Goal: Task Accomplishment & Management: Manage account settings

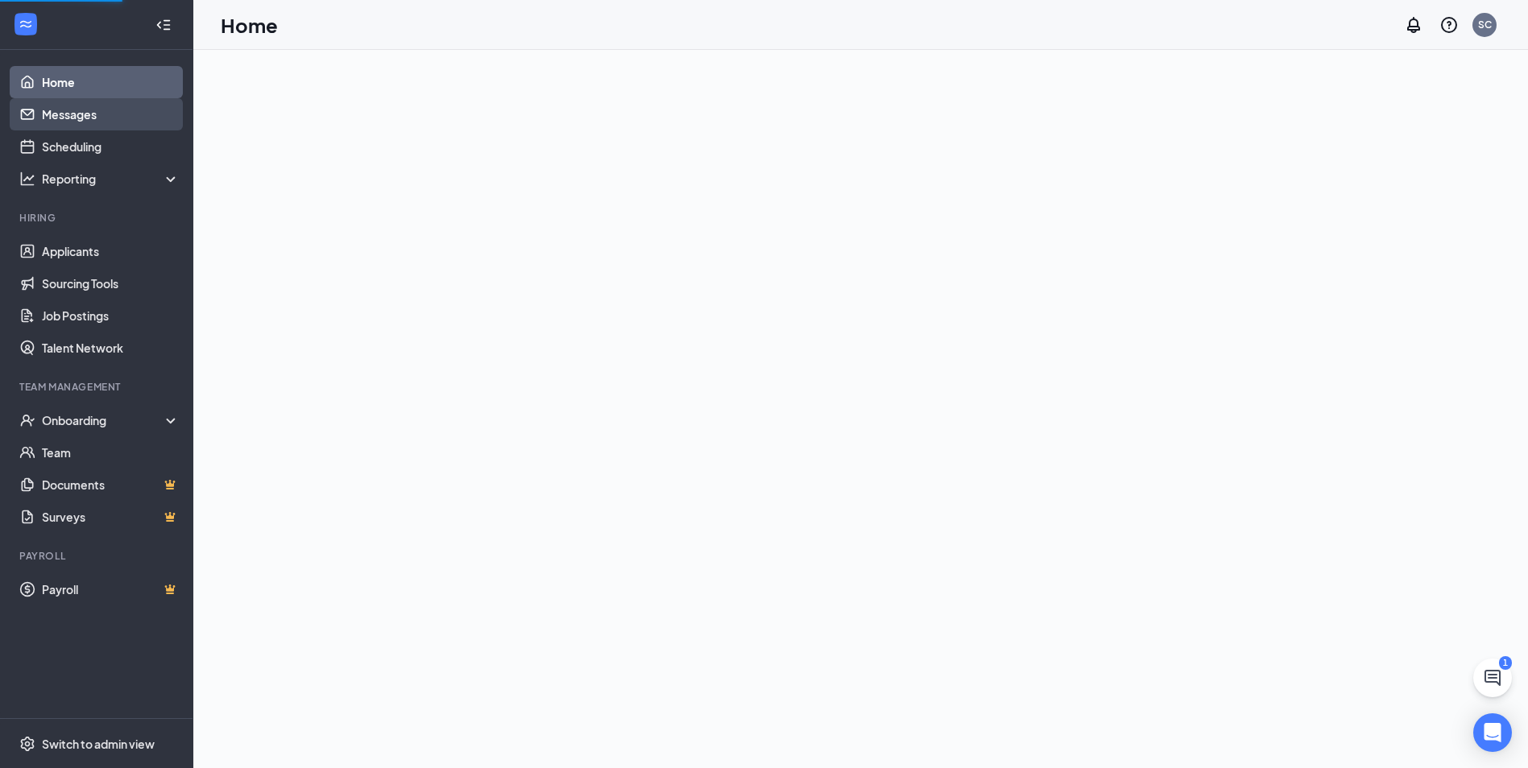
click at [94, 117] on link "Messages" at bounding box center [111, 114] width 138 height 32
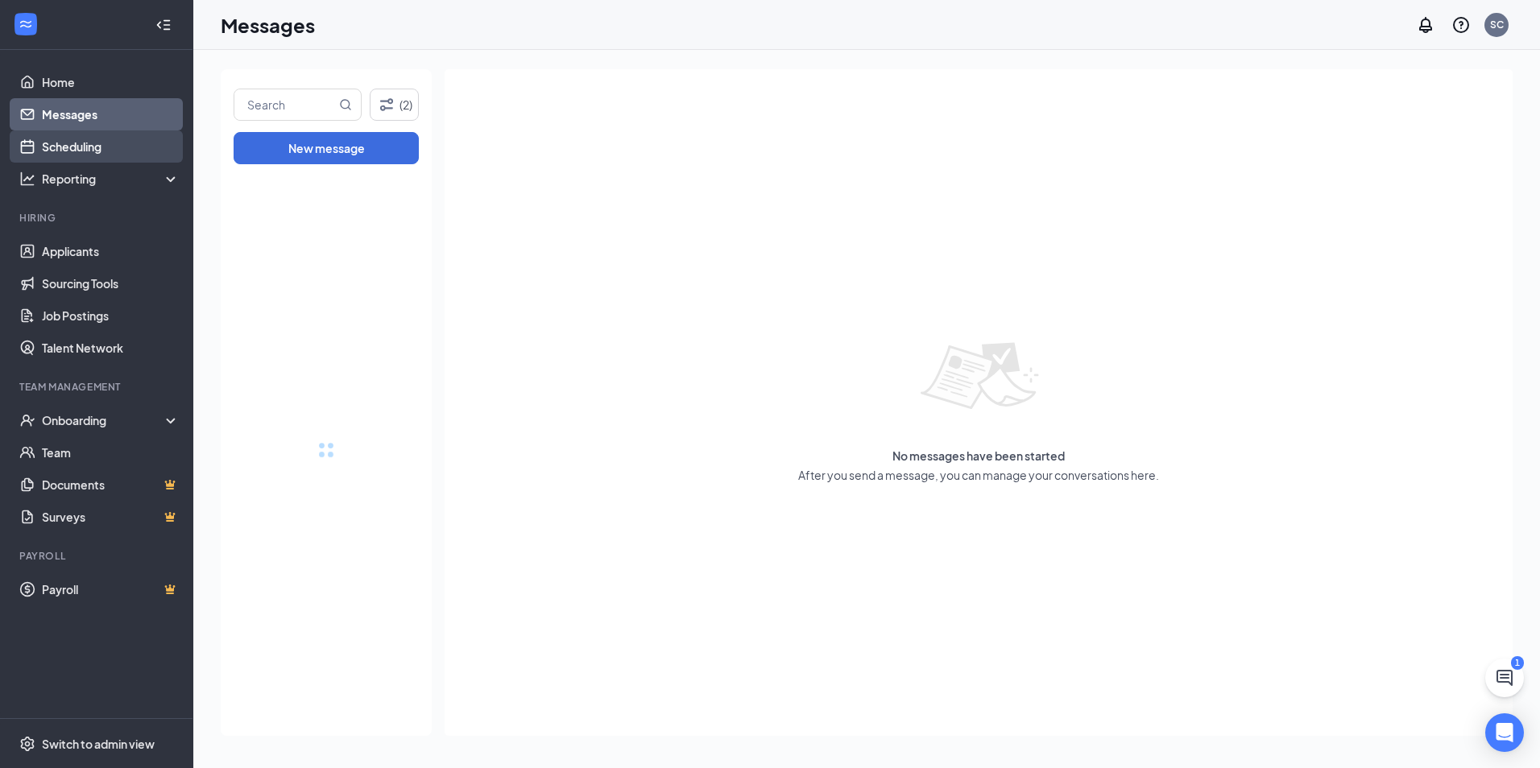
click at [97, 155] on link "Scheduling" at bounding box center [111, 146] width 138 height 32
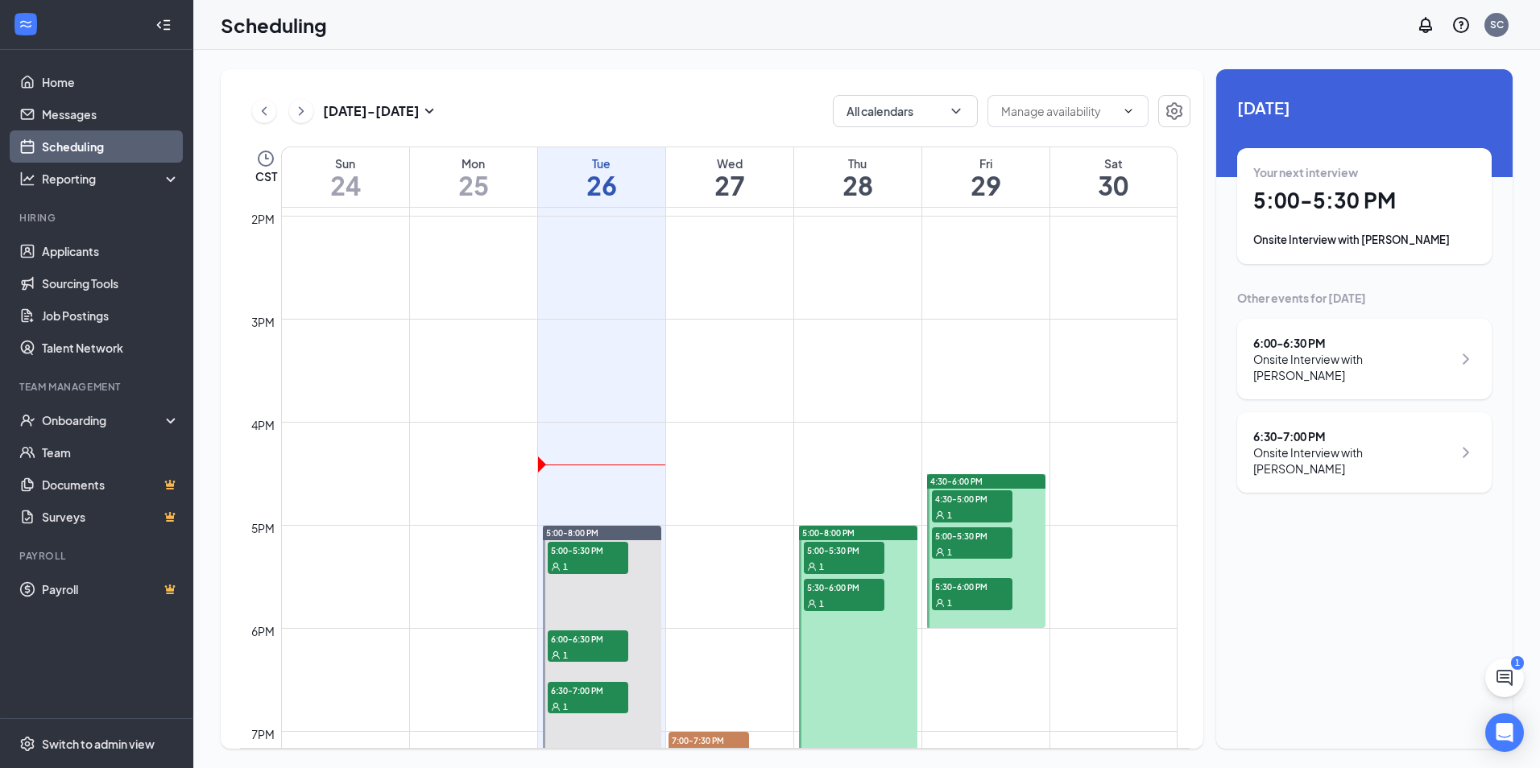
scroll to position [1436, 0]
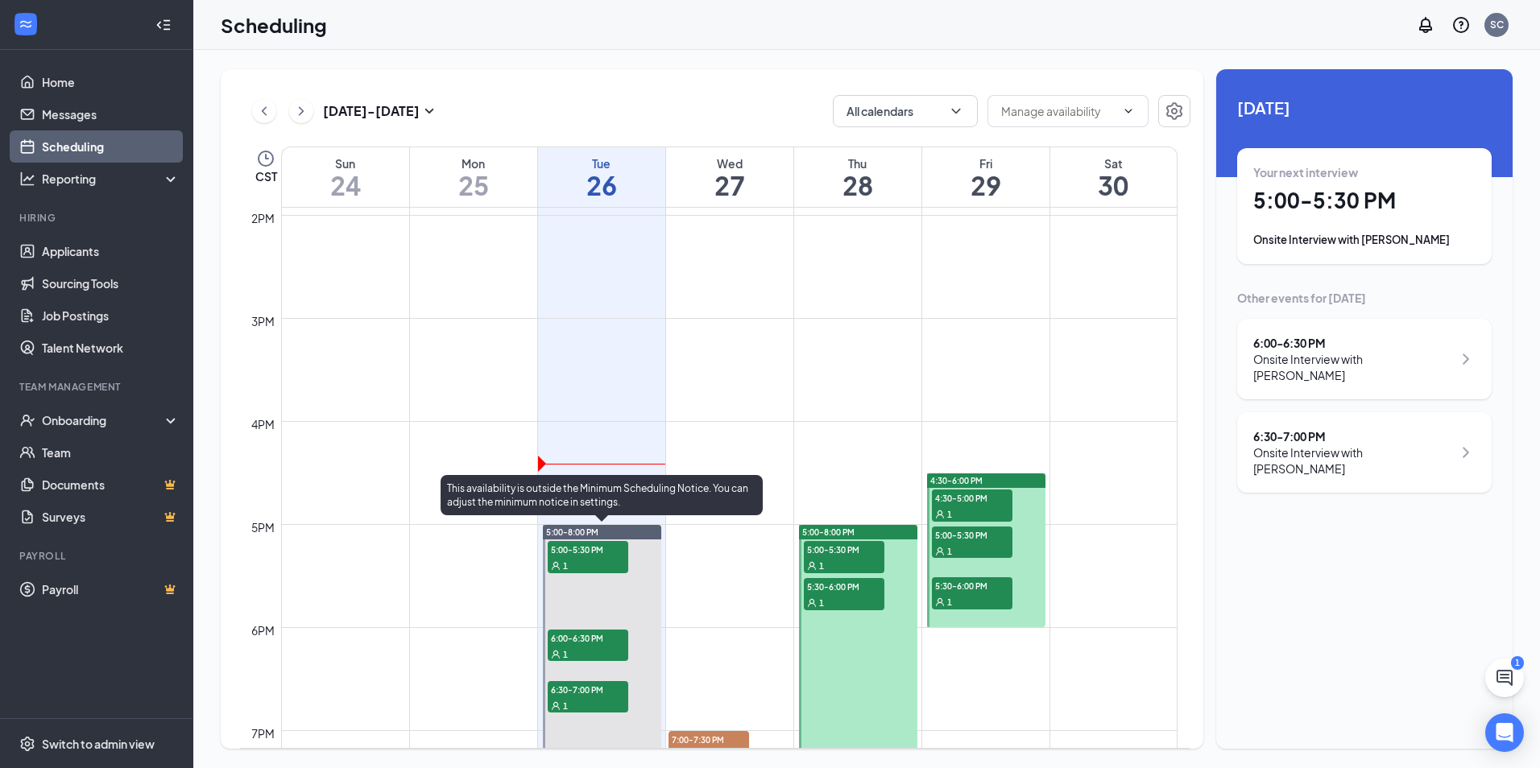
click at [587, 567] on div "1" at bounding box center [588, 565] width 81 height 16
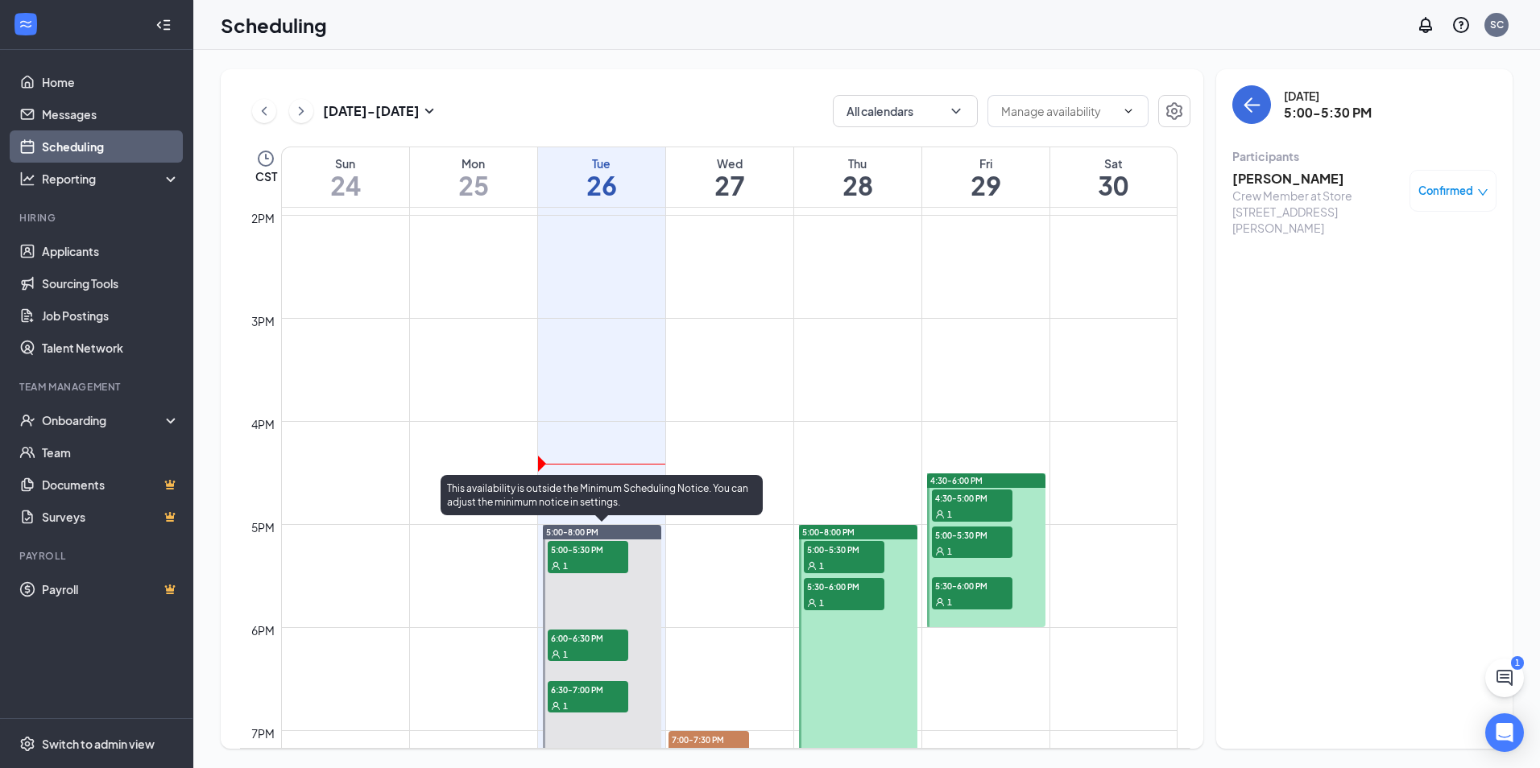
click at [594, 650] on div "1" at bounding box center [588, 654] width 81 height 16
click at [598, 634] on span "6:00-6:30 PM" at bounding box center [588, 638] width 81 height 16
click at [602, 689] on span "6:30-7:00 PM" at bounding box center [588, 689] width 81 height 16
click at [603, 649] on div "1" at bounding box center [588, 654] width 81 height 16
click at [598, 563] on div "1" at bounding box center [588, 565] width 81 height 16
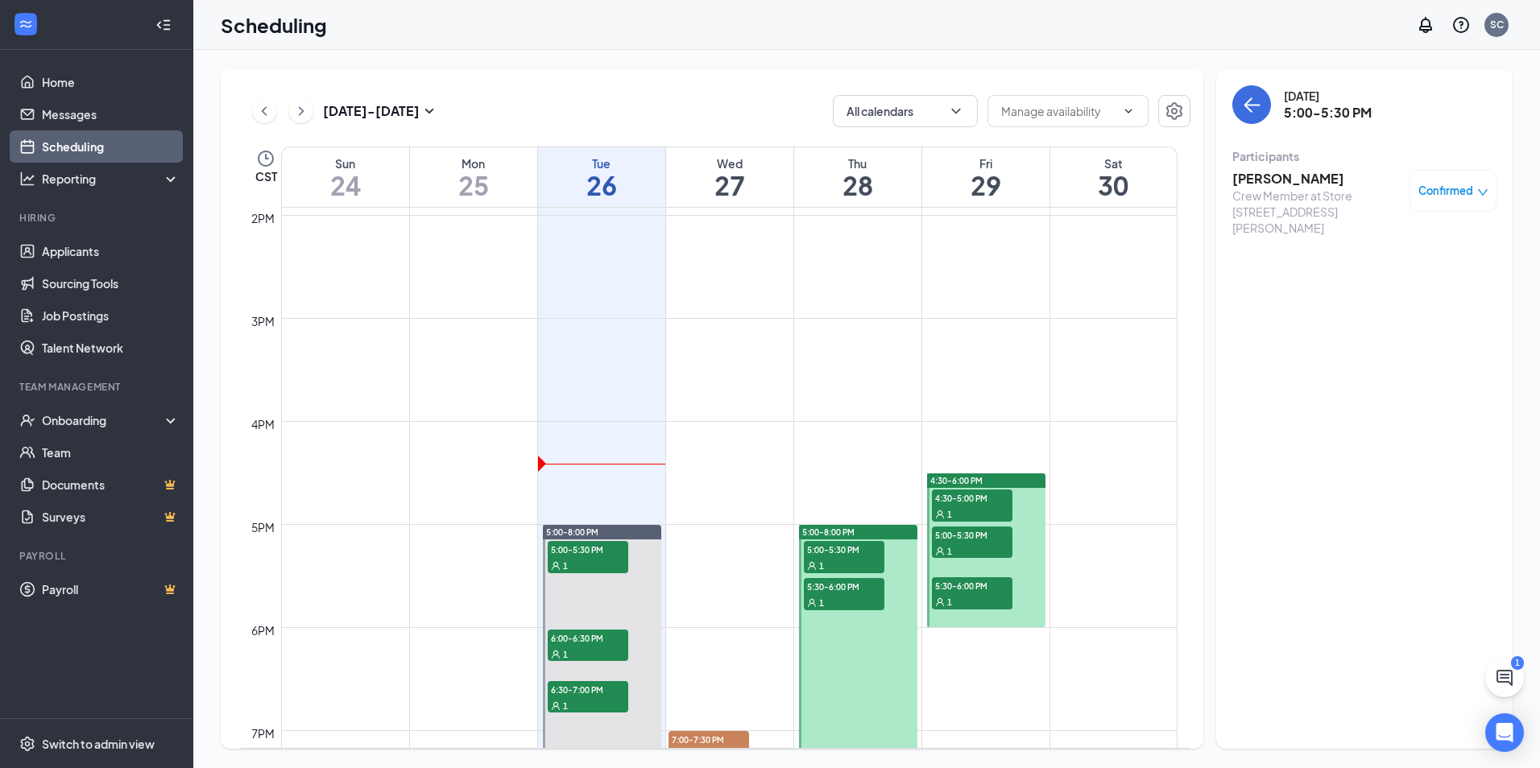
click at [830, 555] on span "5:00-5:30 PM" at bounding box center [844, 549] width 81 height 16
click at [829, 600] on div "1" at bounding box center [844, 602] width 81 height 16
click at [952, 515] on div "1" at bounding box center [972, 514] width 81 height 16
click at [954, 536] on span "5:00-5:30 PM" at bounding box center [972, 535] width 81 height 16
click at [962, 587] on span "5:30-6:00 PM" at bounding box center [972, 585] width 81 height 16
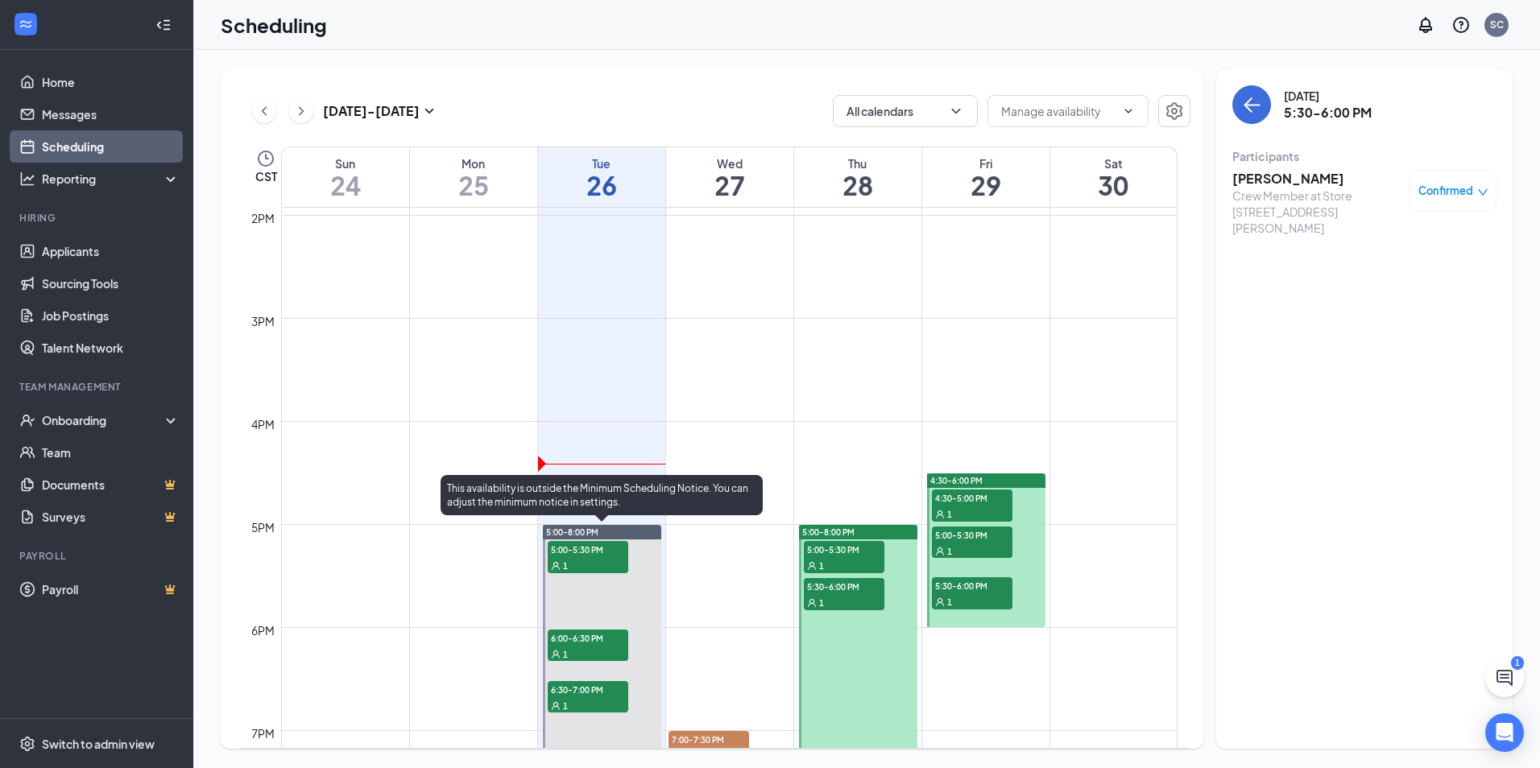
click at [608, 561] on div "1" at bounding box center [588, 565] width 81 height 16
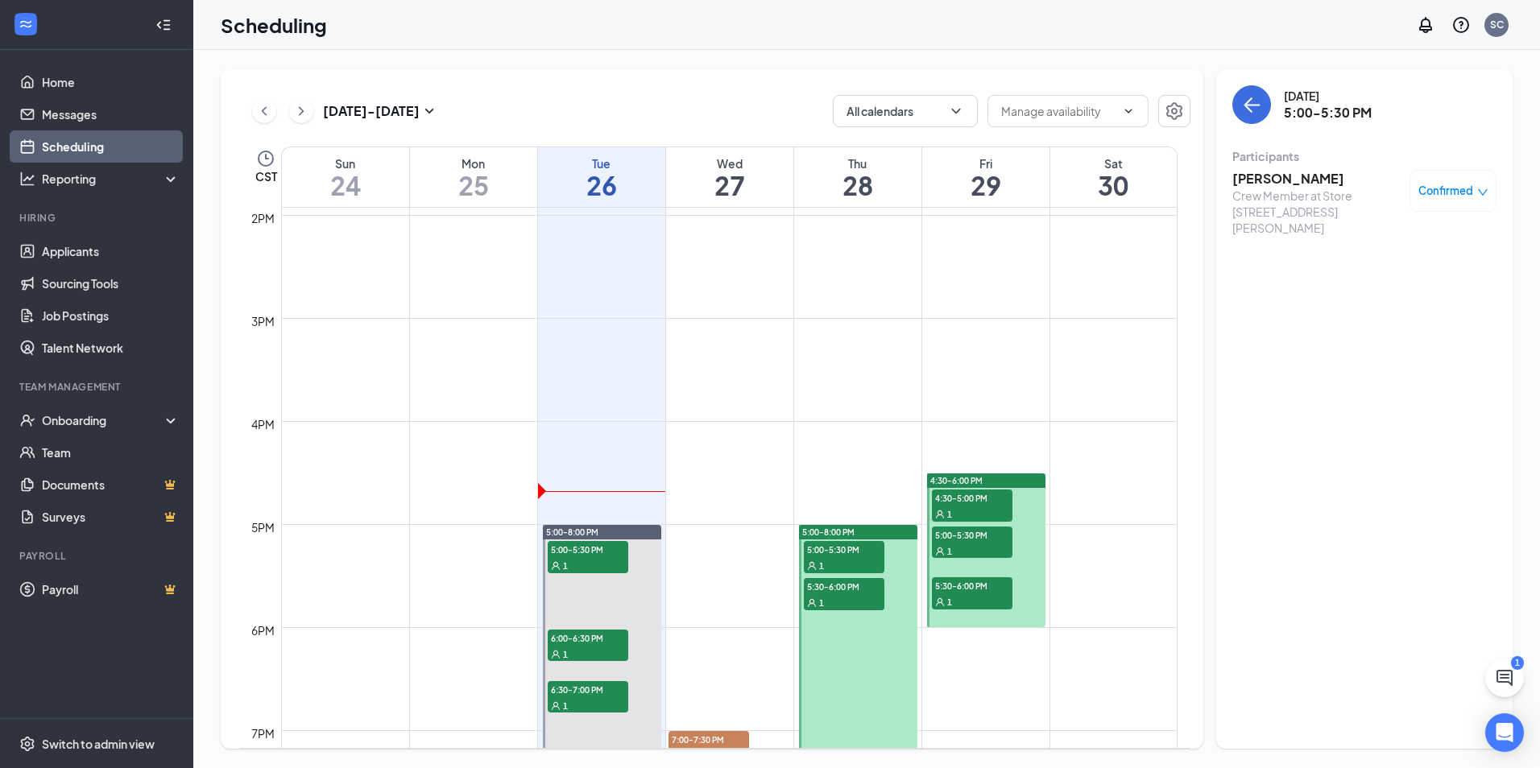
click at [60, 140] on link "Scheduling" at bounding box center [111, 146] width 138 height 32
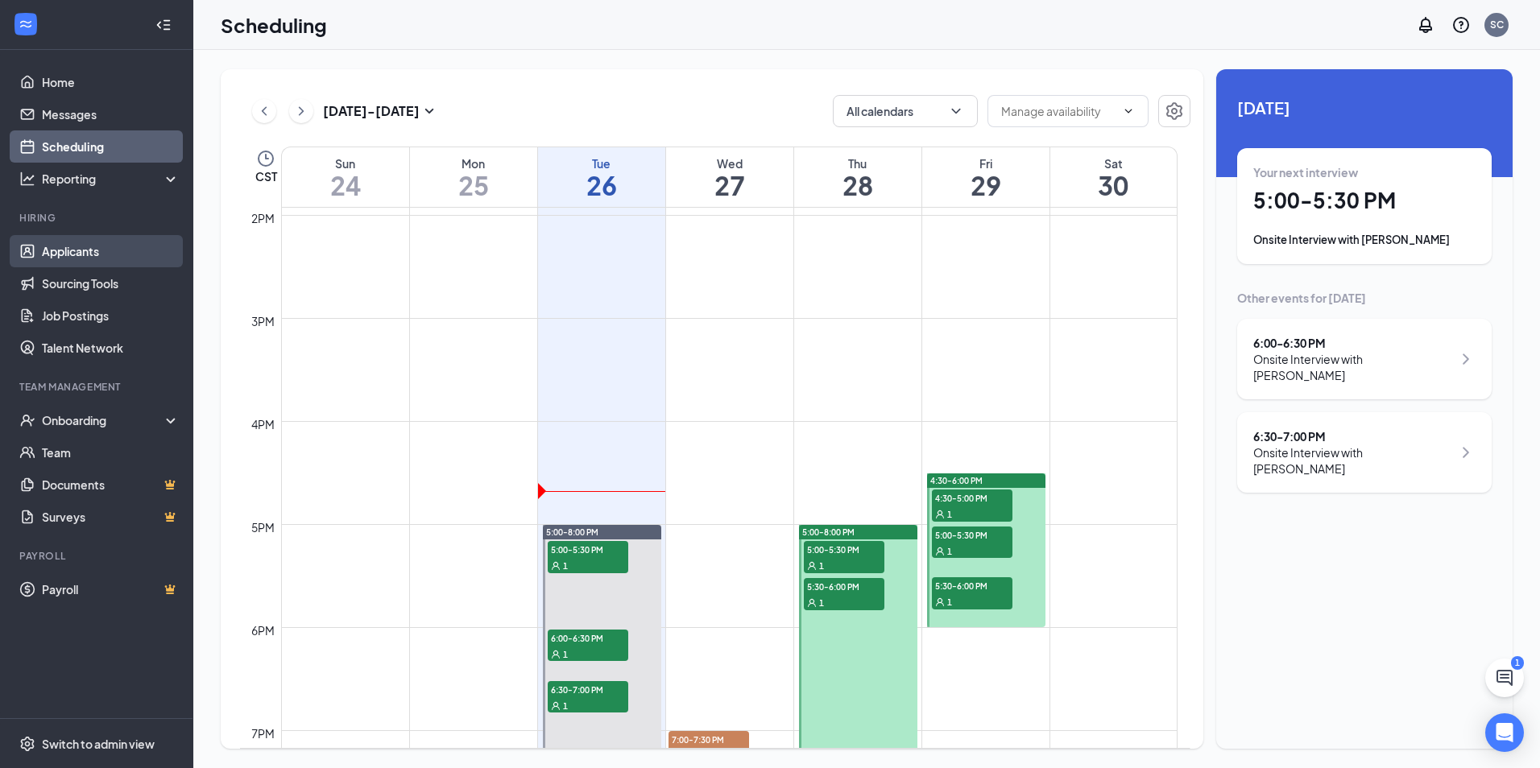
click at [75, 244] on link "Applicants" at bounding box center [111, 251] width 138 height 32
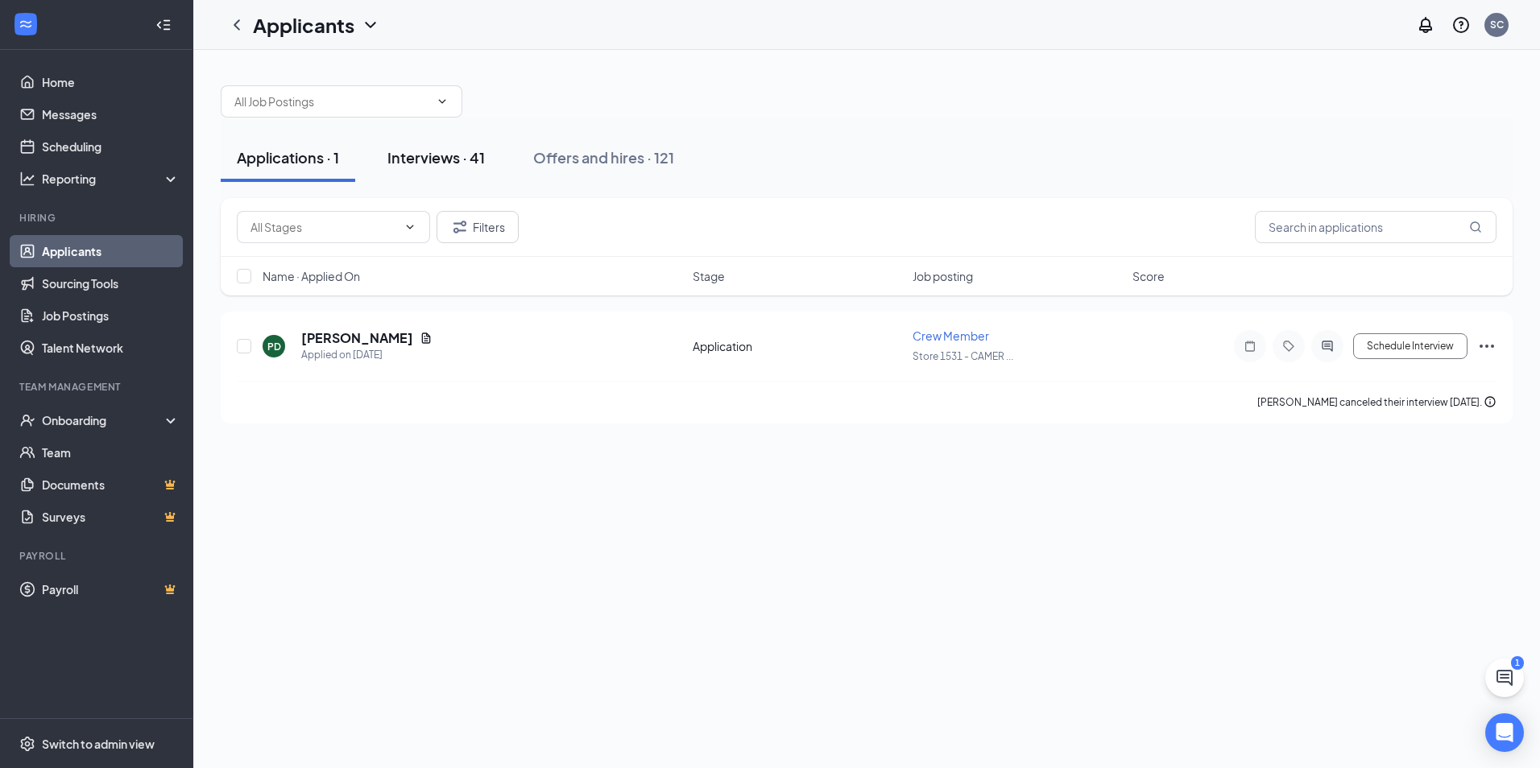
click at [433, 136] on button "Interviews · 41" at bounding box center [436, 158] width 130 height 48
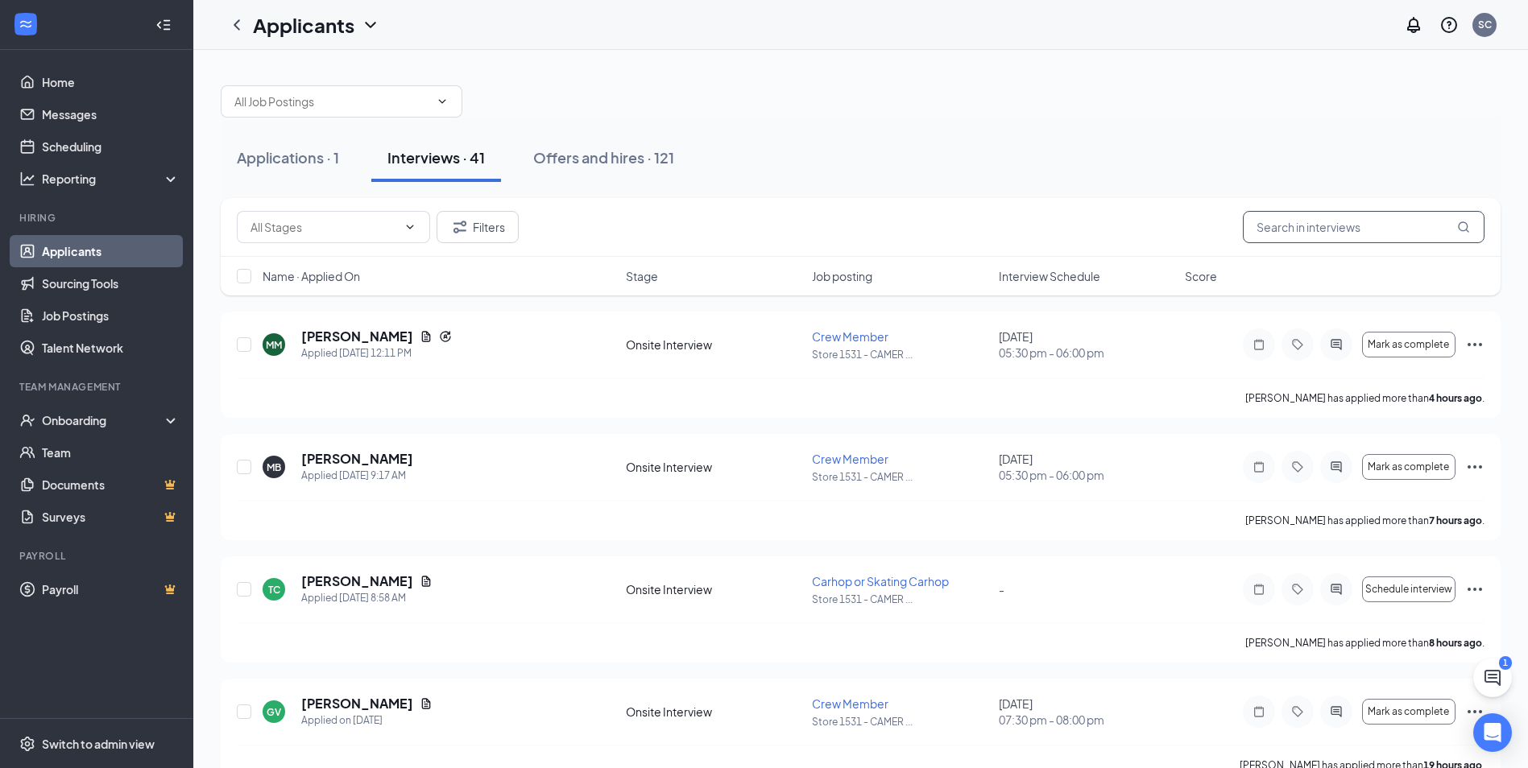
click at [1323, 238] on input "text" at bounding box center [1364, 227] width 242 height 32
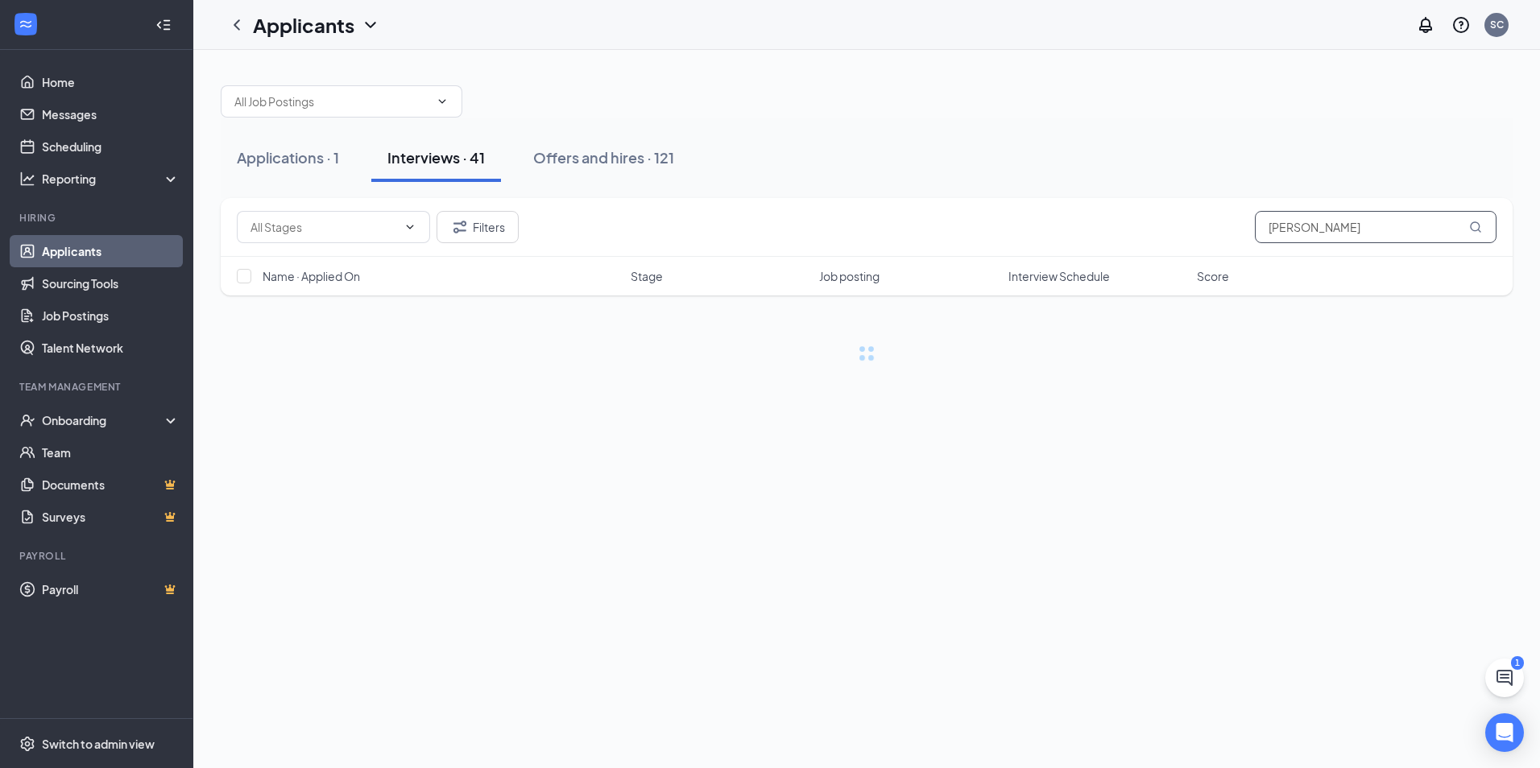
type input "[PERSON_NAME]"
click at [601, 162] on div "Offers and hires · 121" at bounding box center [603, 157] width 141 height 20
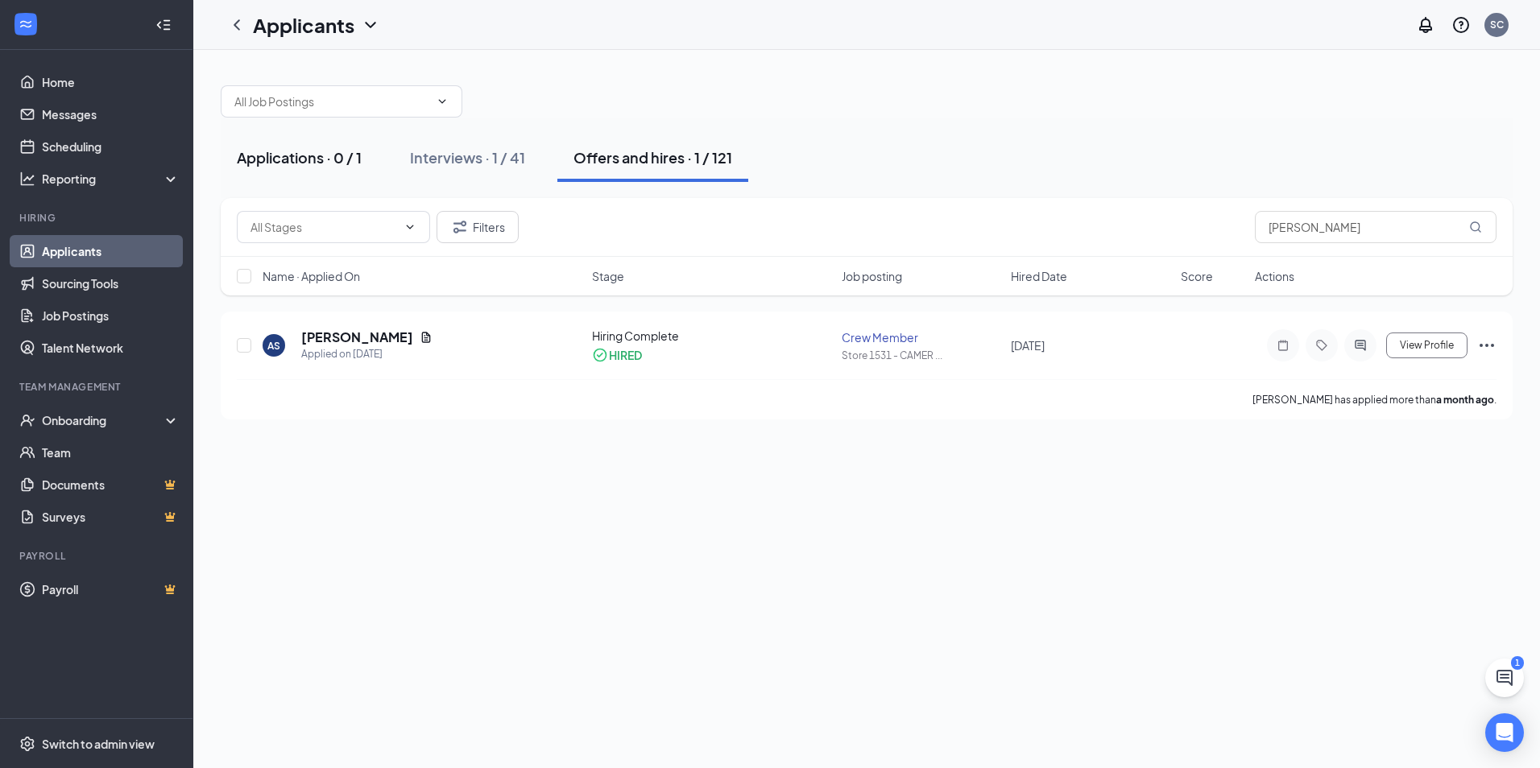
click at [258, 159] on div "Applications · 0 / 1" at bounding box center [299, 157] width 125 height 20
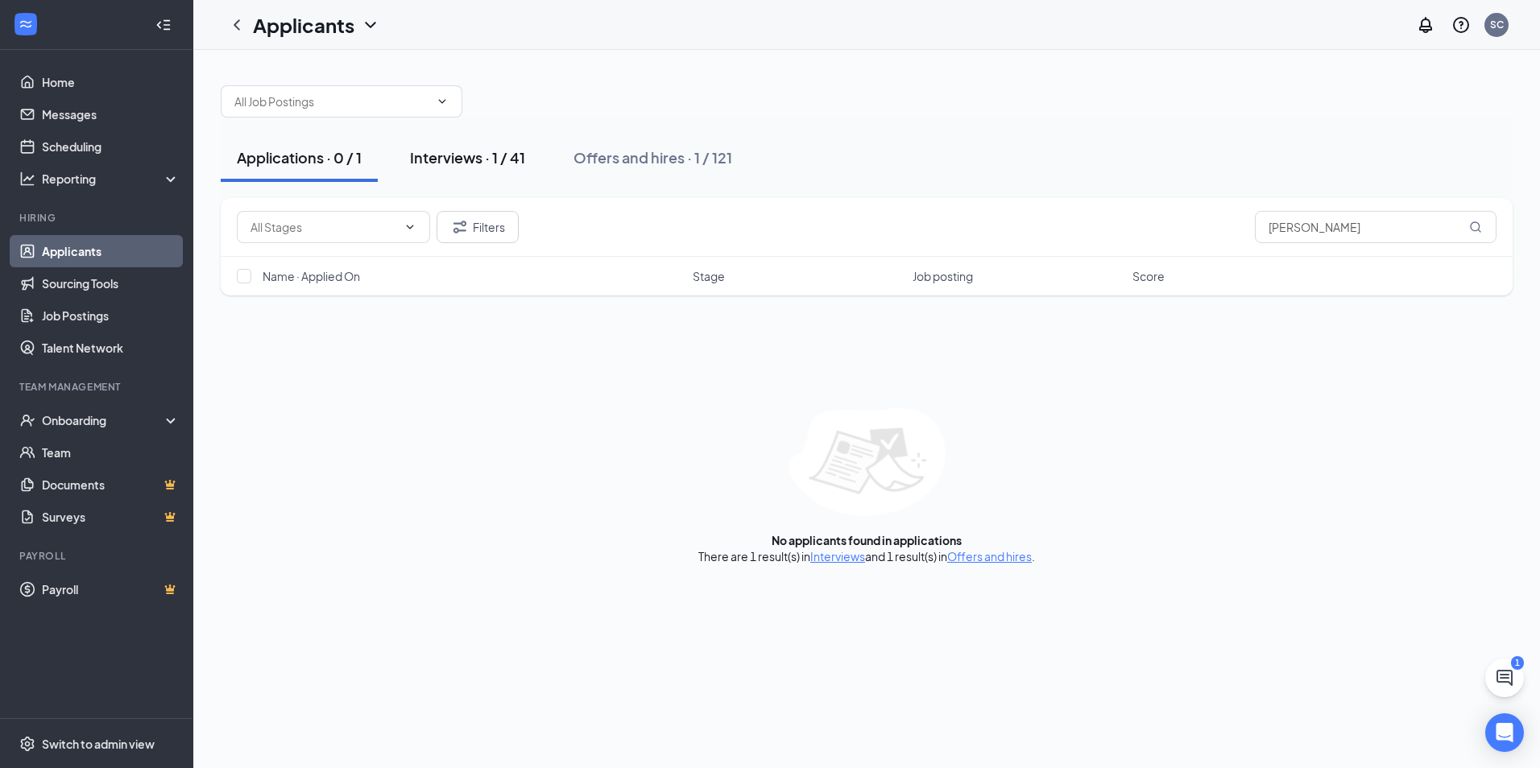
click at [415, 152] on div "Interviews · 1 / 41" at bounding box center [467, 157] width 115 height 20
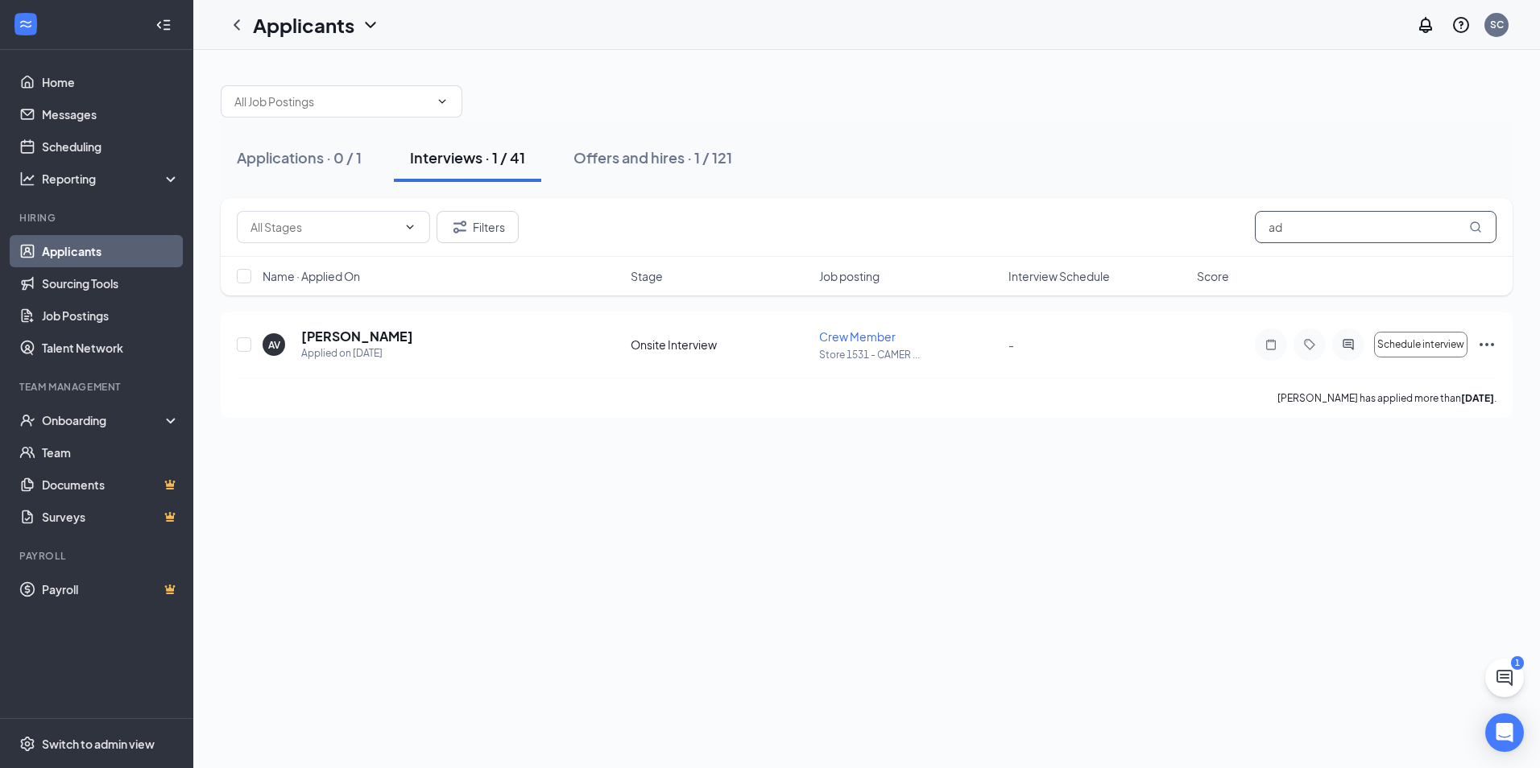
type input "a"
type input "[PERSON_NAME]"
click at [347, 337] on h5 "[PERSON_NAME]" at bounding box center [357, 337] width 112 height 18
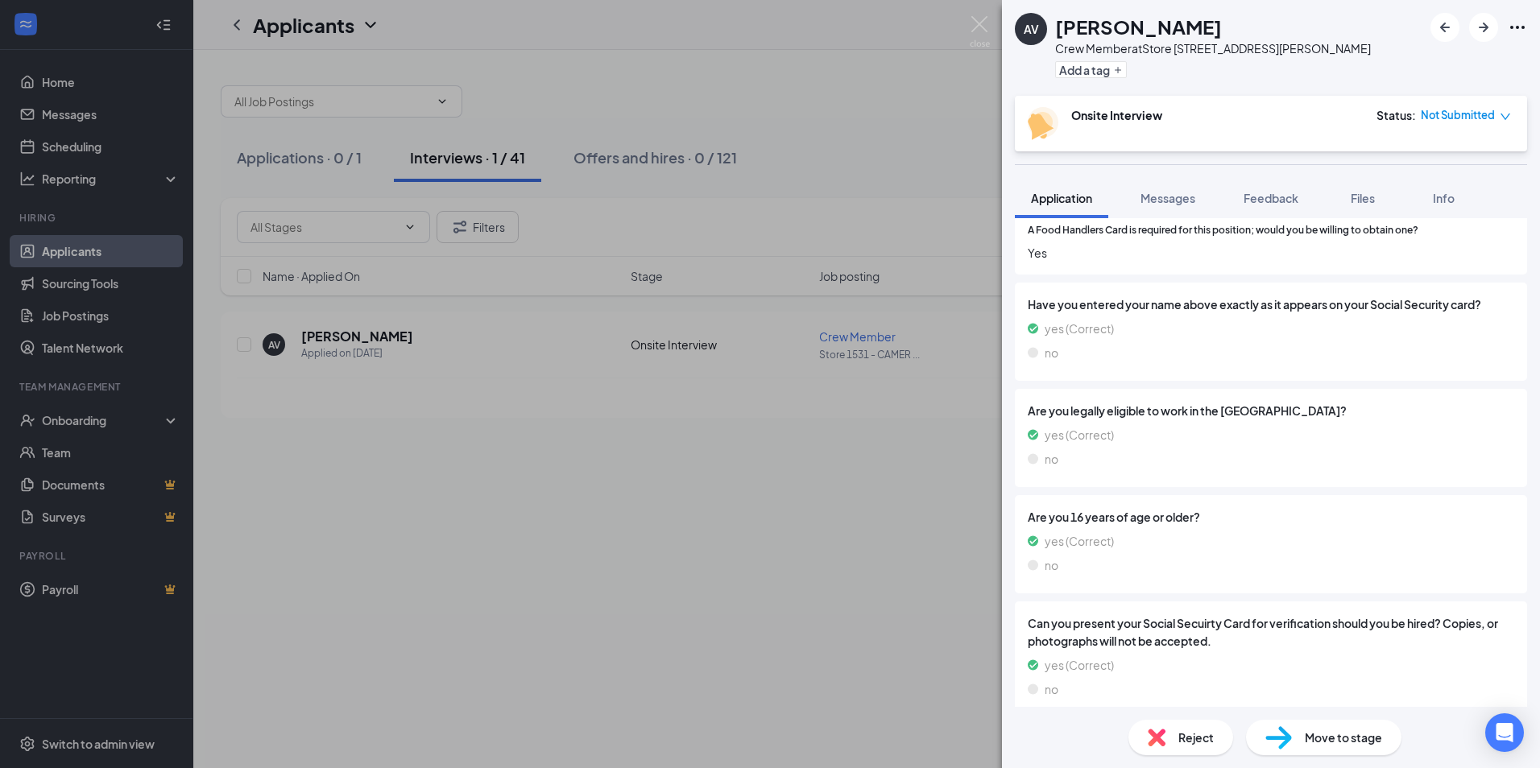
scroll to position [1368, 0]
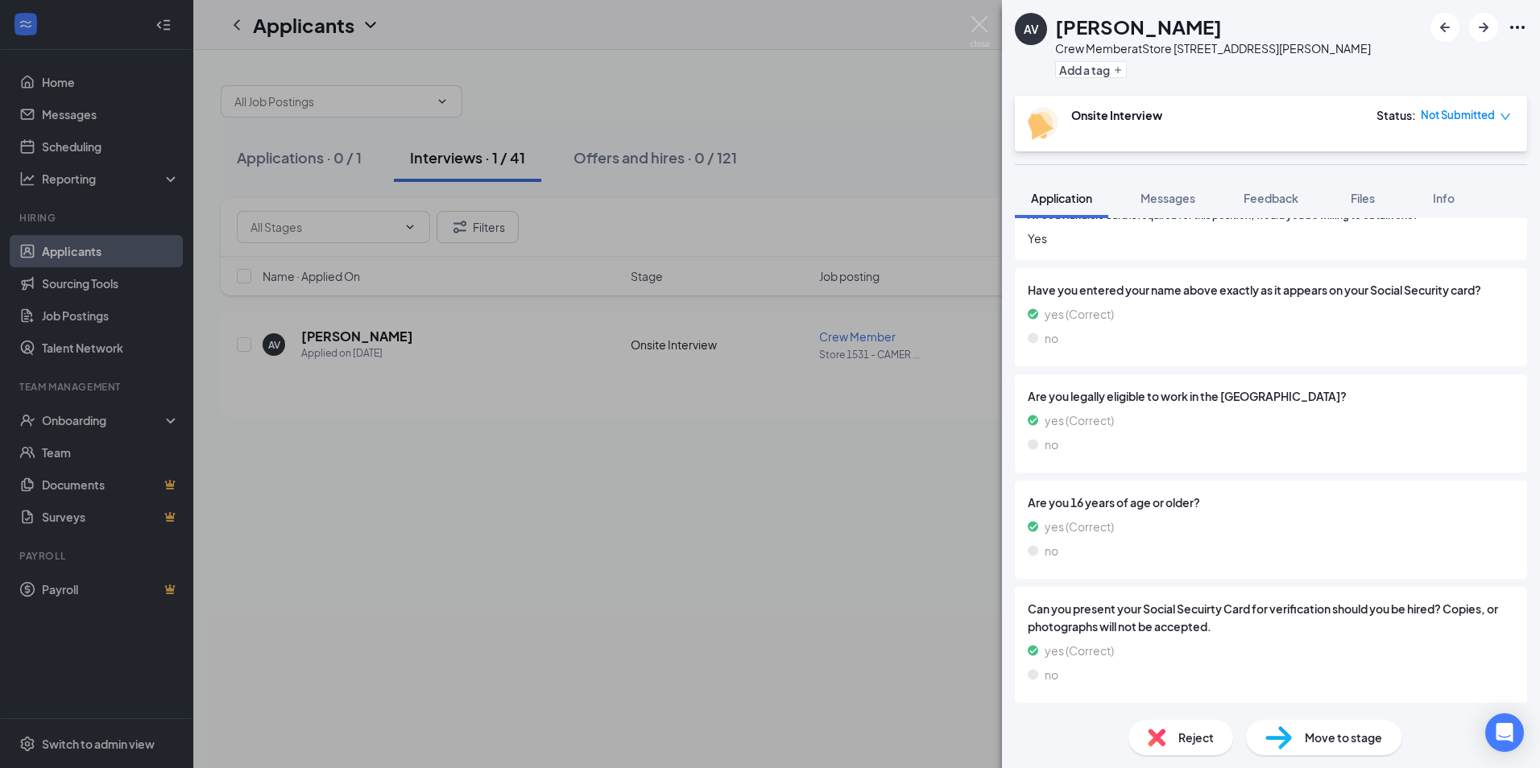
click at [1325, 730] on span "Move to stage" at bounding box center [1343, 738] width 77 height 18
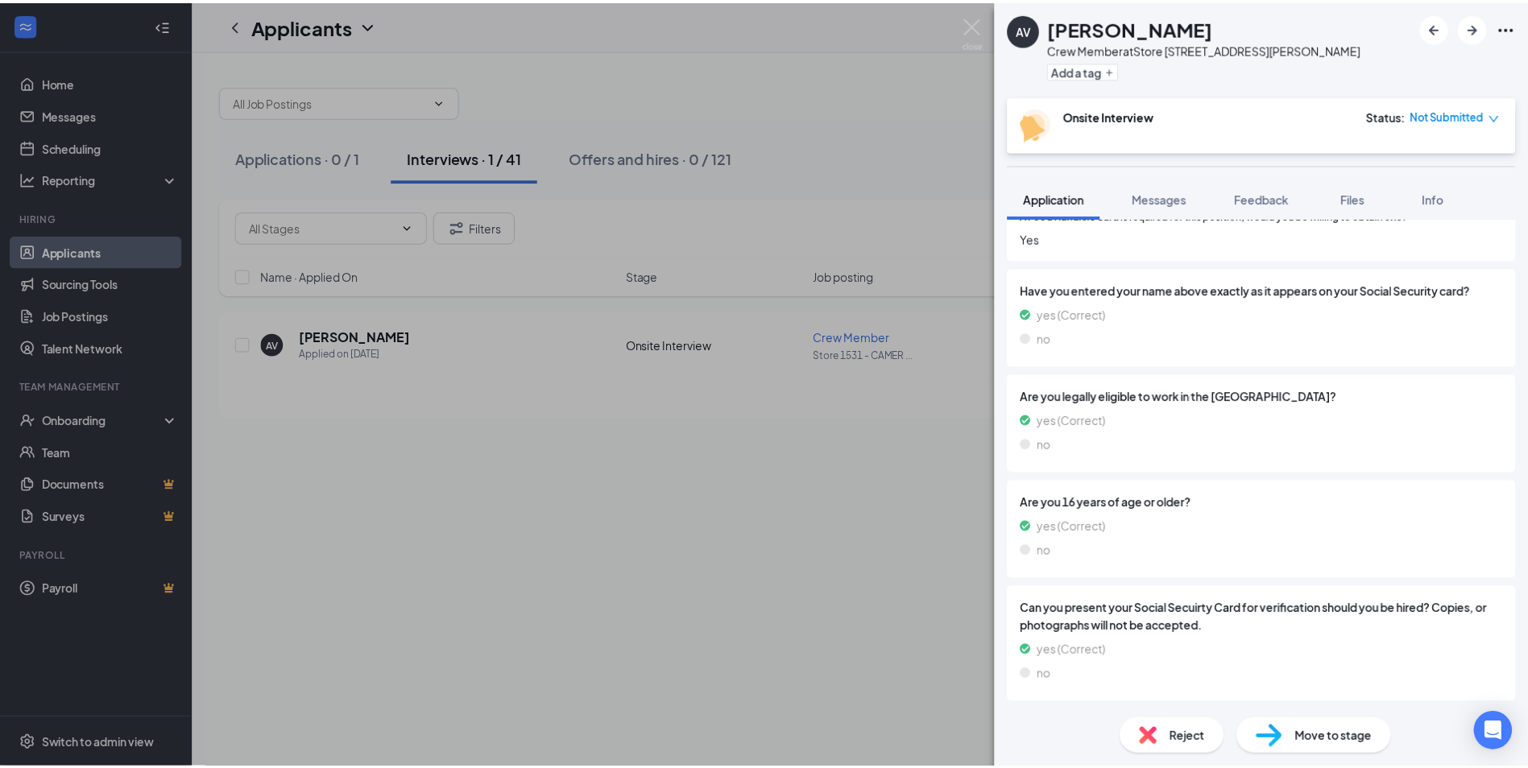
scroll to position [1363, 0]
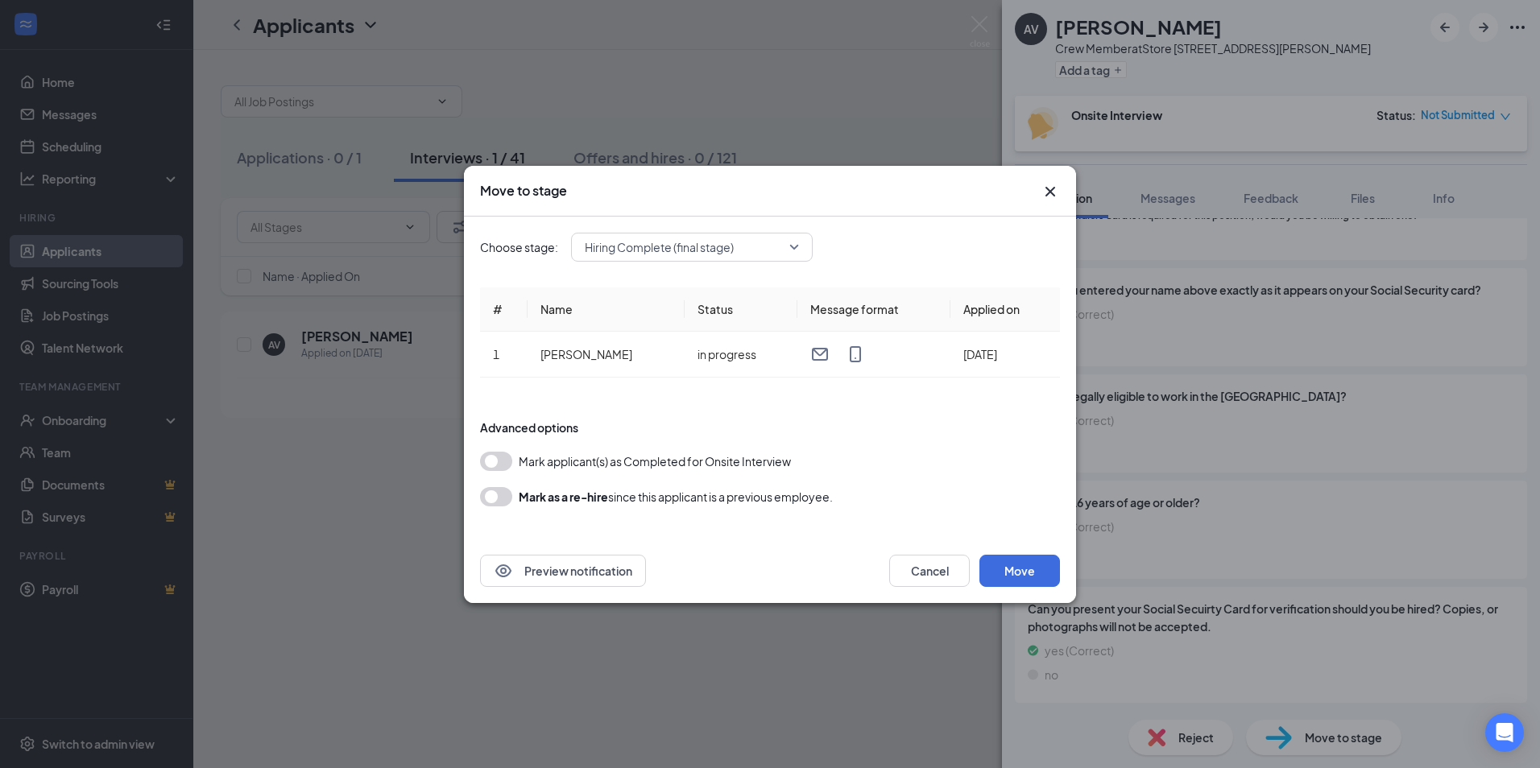
click at [509, 455] on button "button" at bounding box center [496, 461] width 32 height 19
click at [1028, 548] on div "Preview notification Cancel Move" at bounding box center [770, 571] width 612 height 64
click at [1029, 575] on button "Move" at bounding box center [1019, 571] width 81 height 32
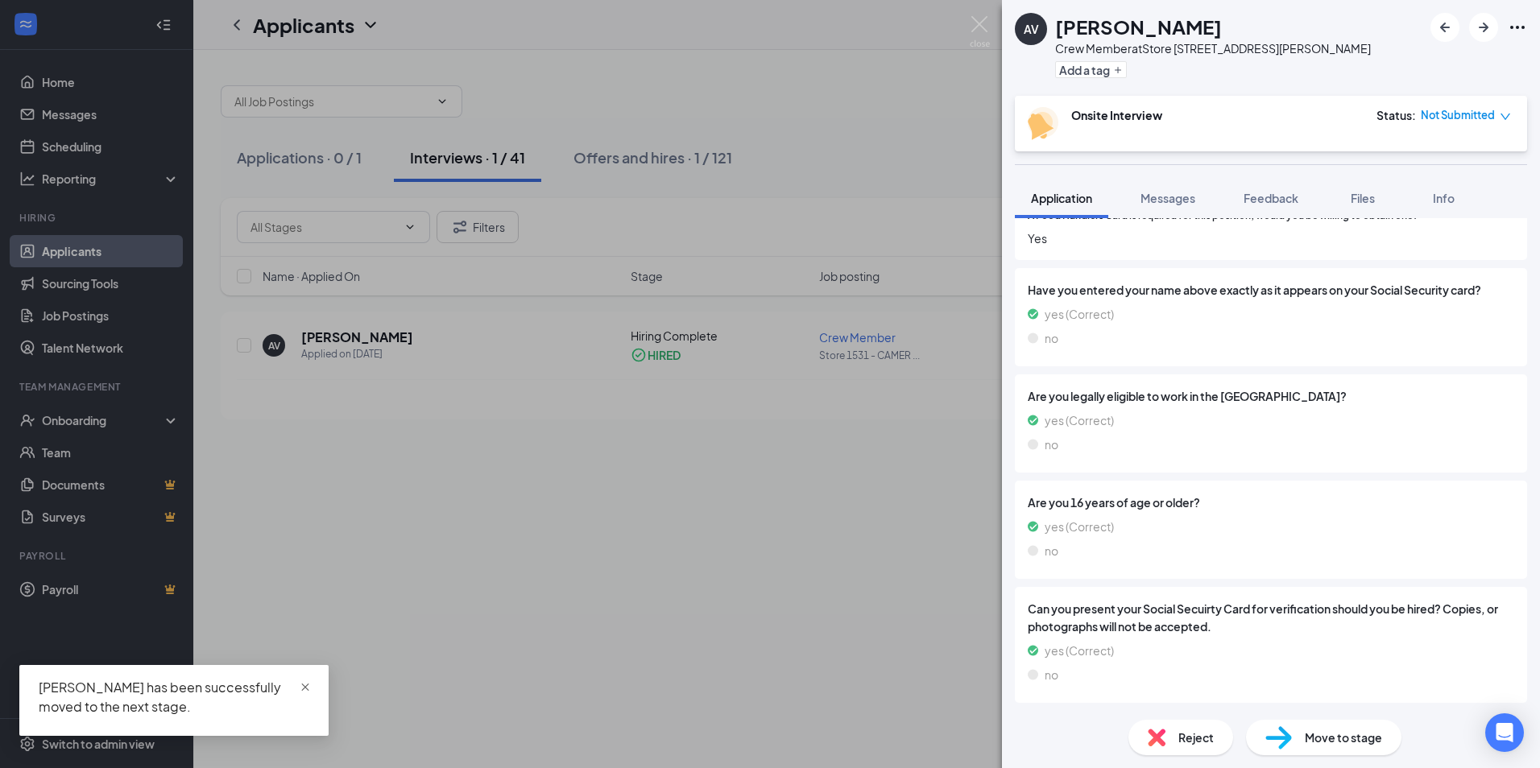
click at [301, 690] on span "close" at bounding box center [305, 687] width 11 height 11
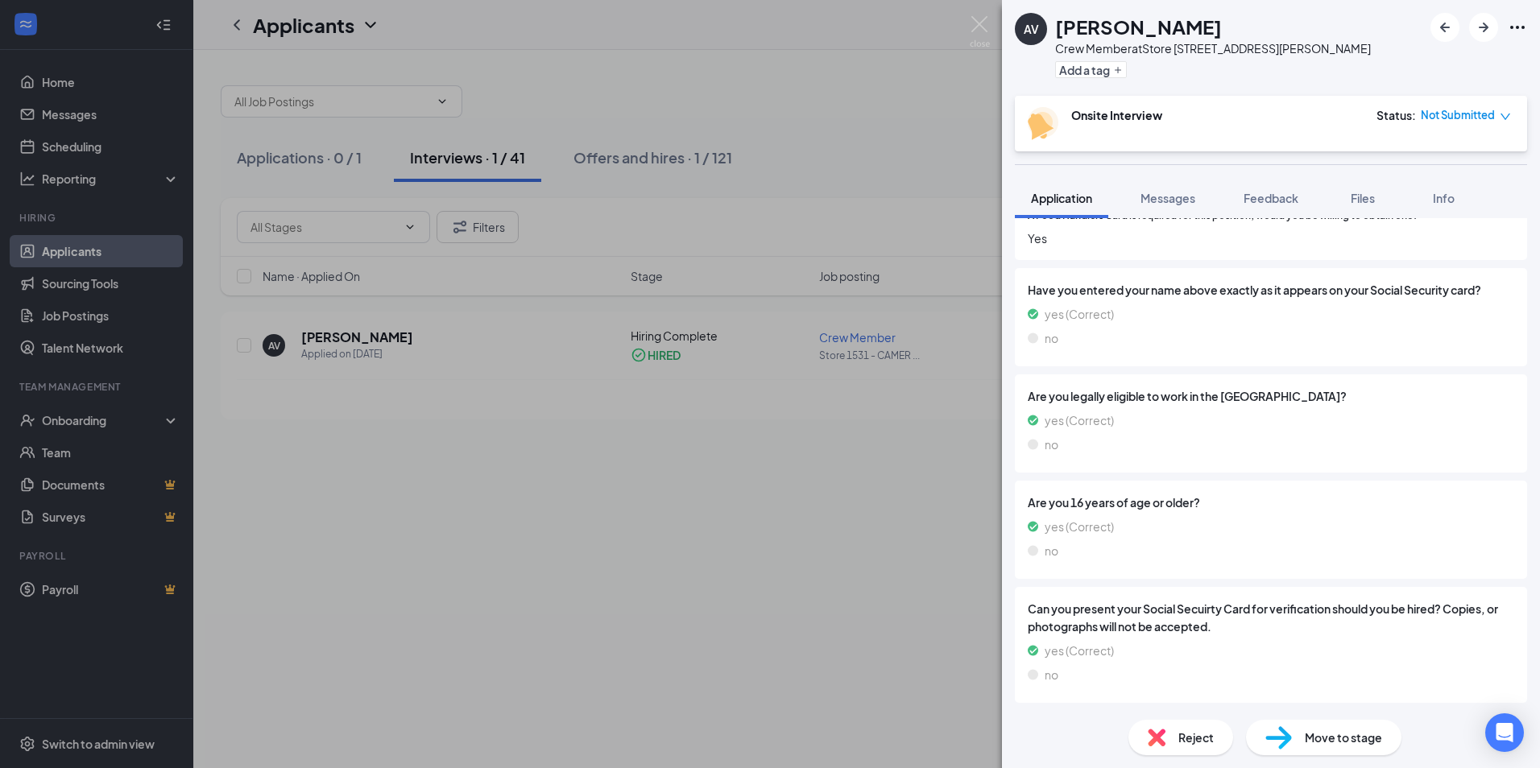
click at [569, 546] on div "AV [PERSON_NAME] Crew Member at Store [STREET_ADDRESS][PERSON_NAME] Add a tag O…" at bounding box center [770, 384] width 1540 height 768
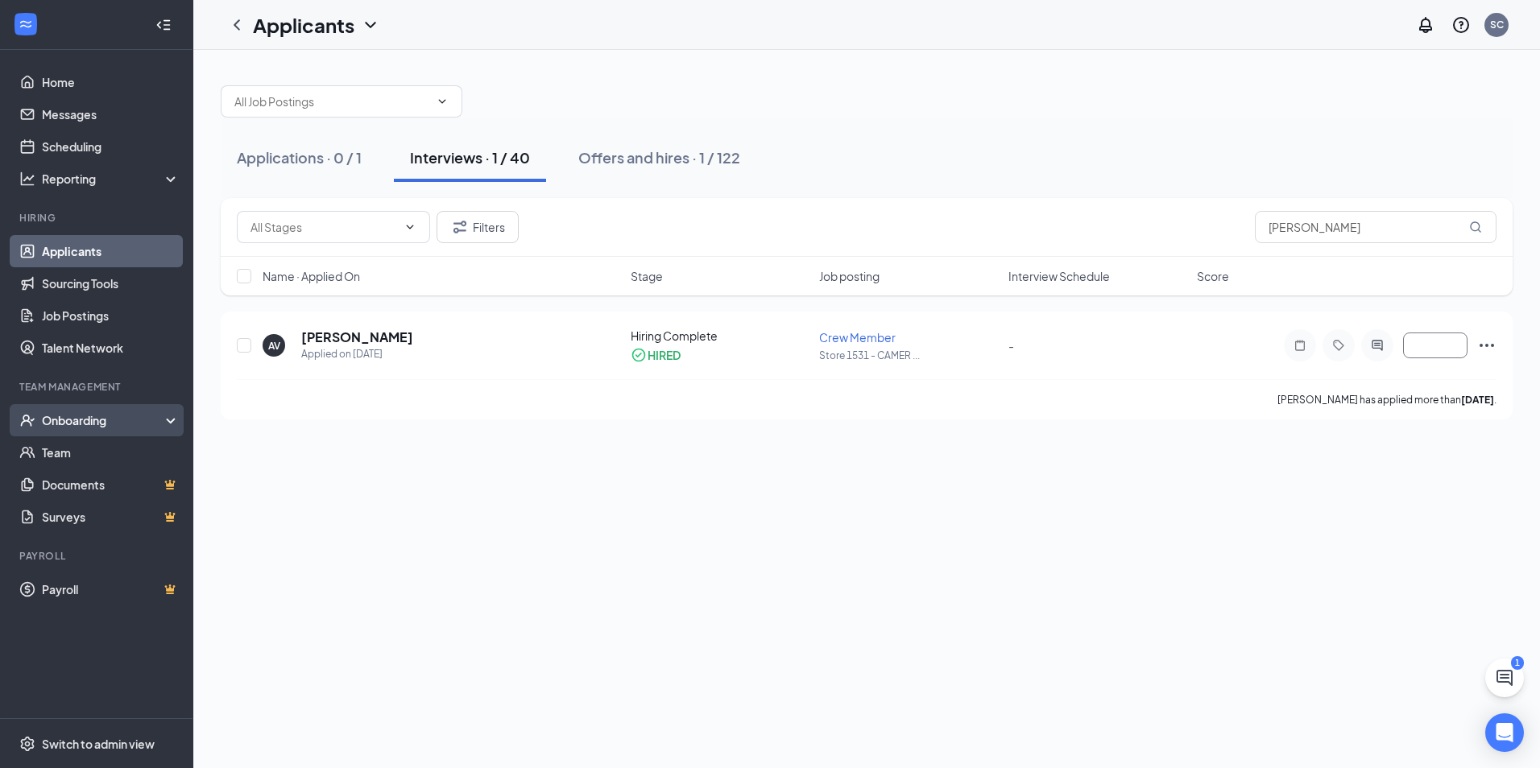
click at [91, 426] on div "Onboarding" at bounding box center [104, 420] width 124 height 16
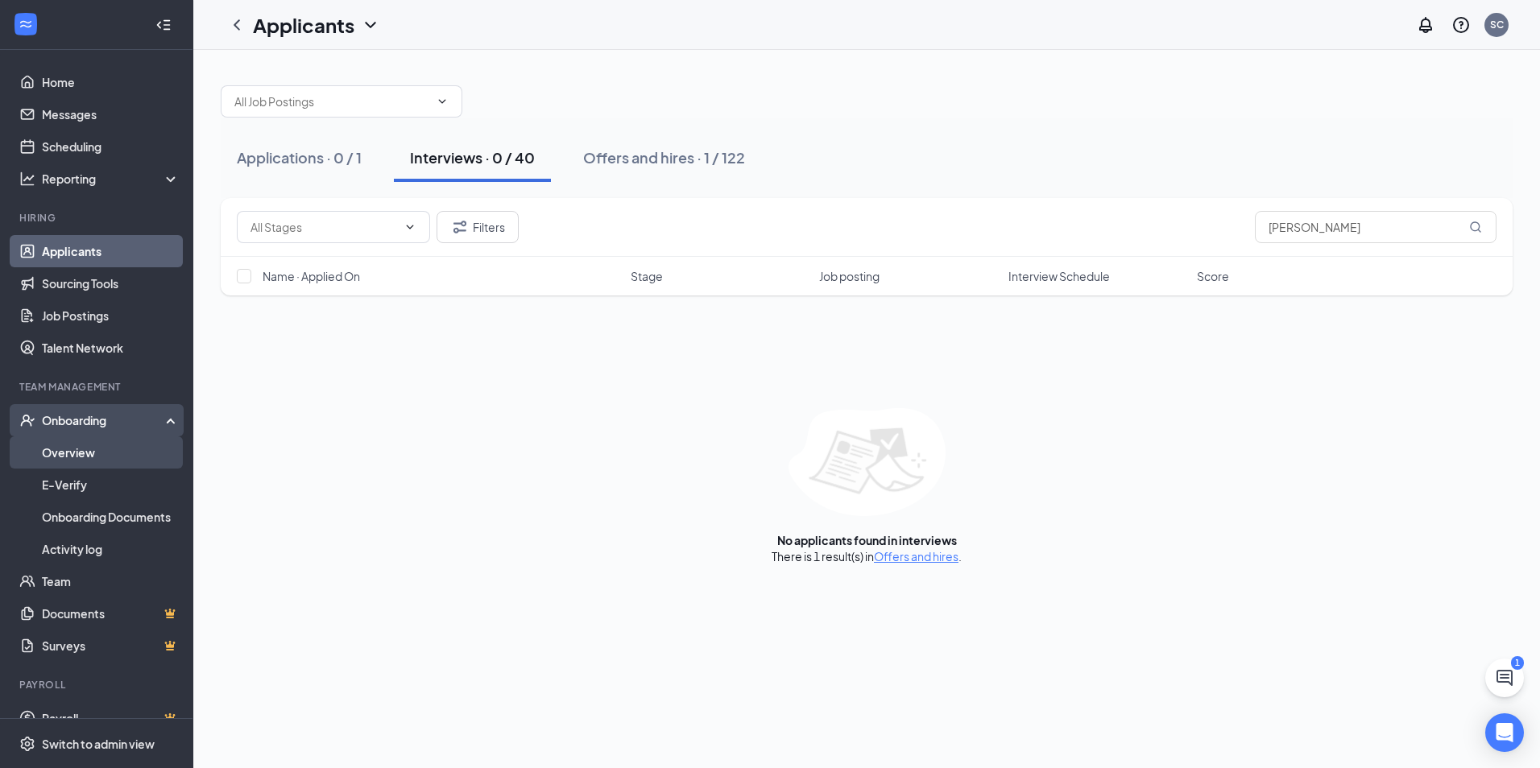
click at [98, 458] on link "Overview" at bounding box center [111, 452] width 138 height 32
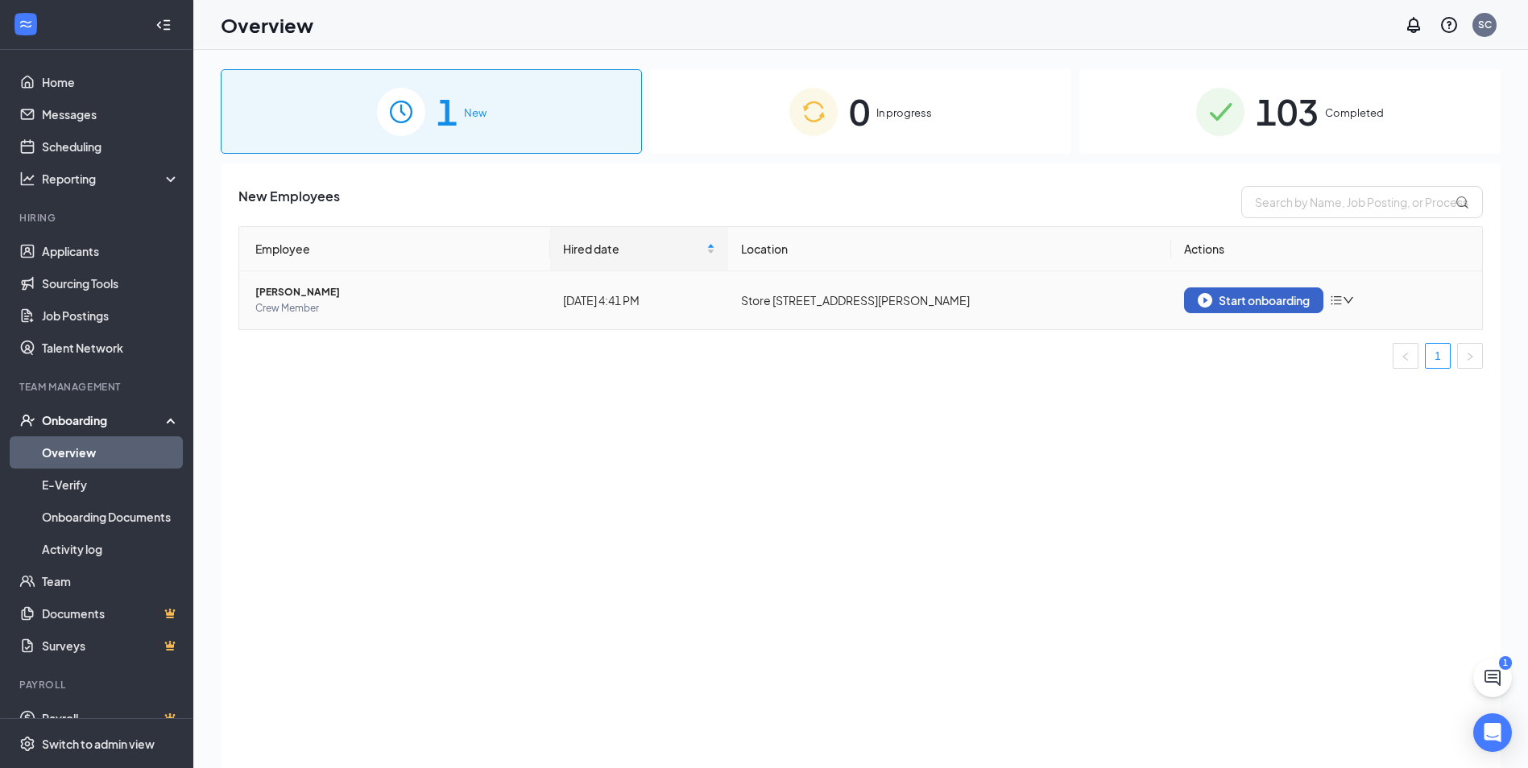
click at [1258, 292] on button "Start onboarding" at bounding box center [1253, 301] width 139 height 26
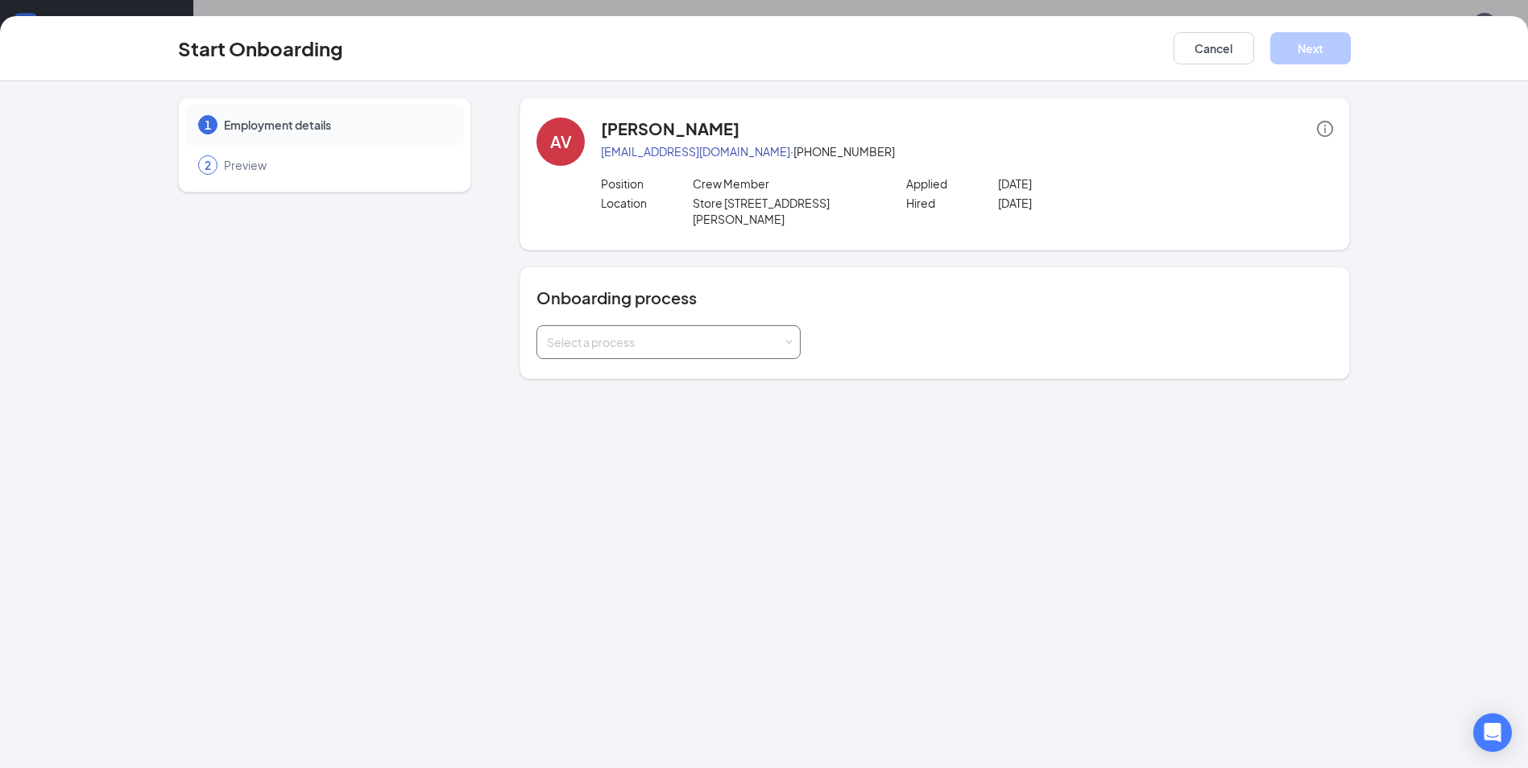
click at [709, 334] on div "Select a process" at bounding box center [665, 342] width 236 height 16
click at [690, 351] on li "$13/hr or less - No Approval Needed" at bounding box center [668, 360] width 264 height 29
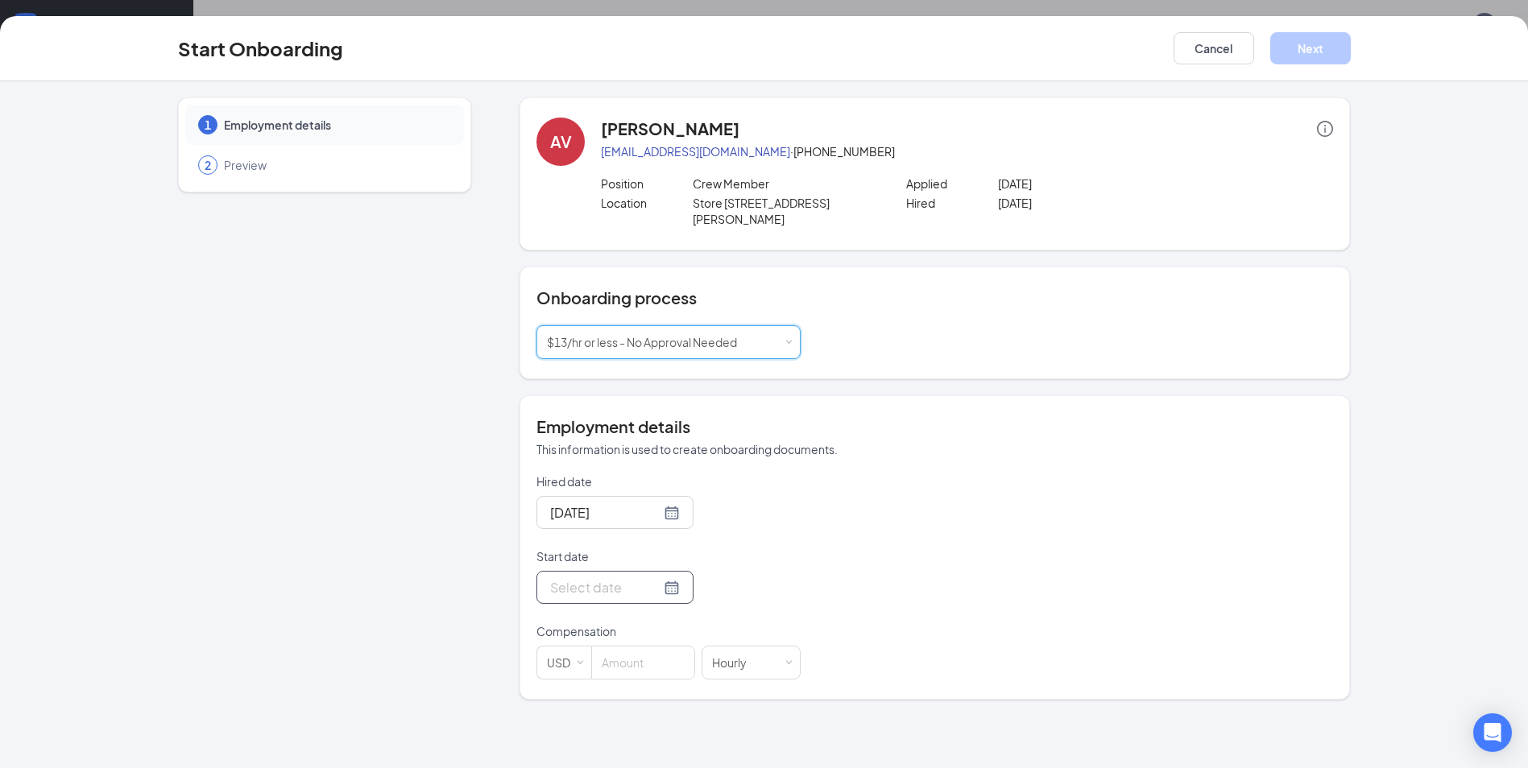
click at [668, 573] on div at bounding box center [614, 587] width 157 height 33
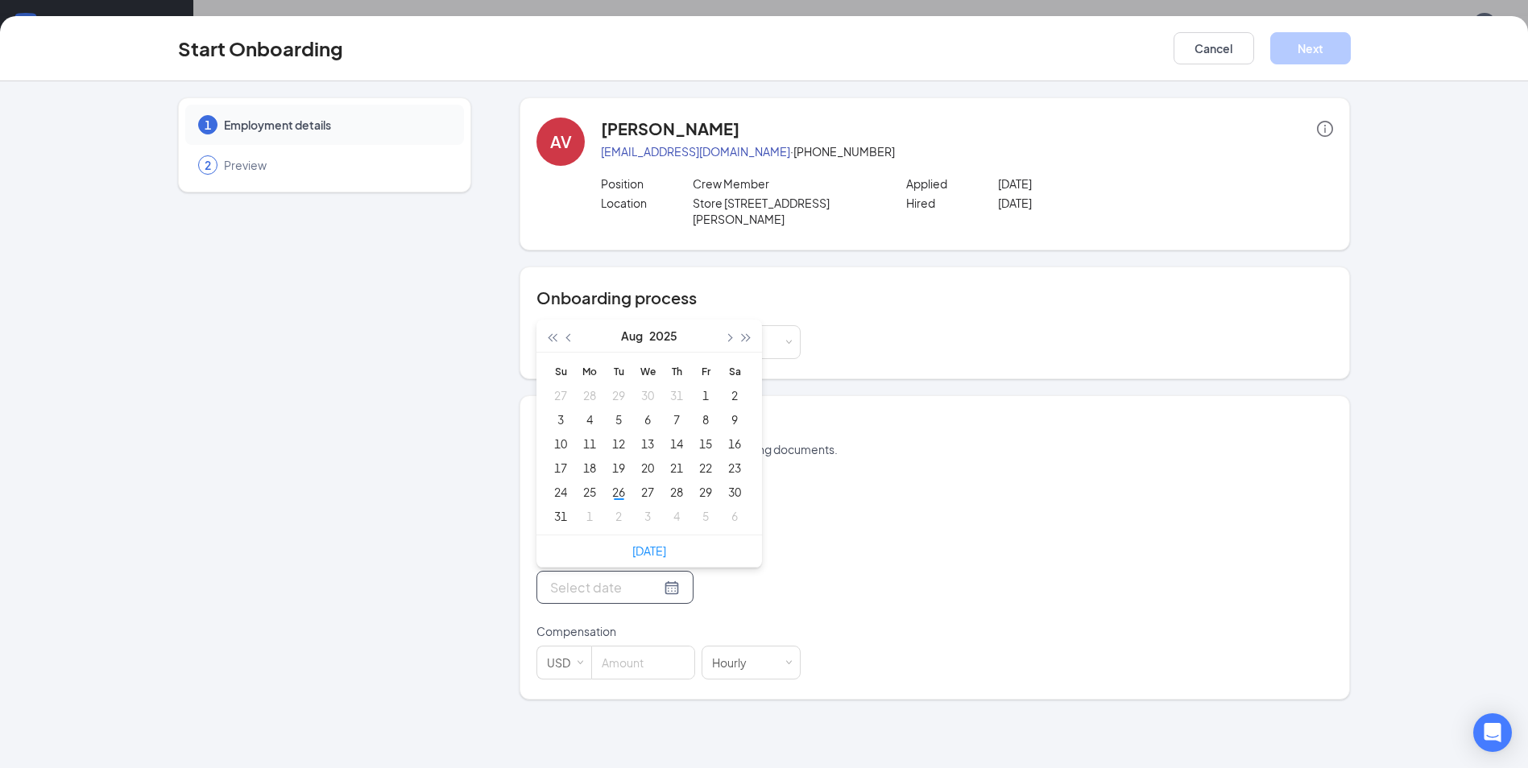
click at [655, 577] on div at bounding box center [615, 587] width 130 height 20
type input "[DATE]"
click at [582, 507] on div "1" at bounding box center [589, 516] width 19 height 19
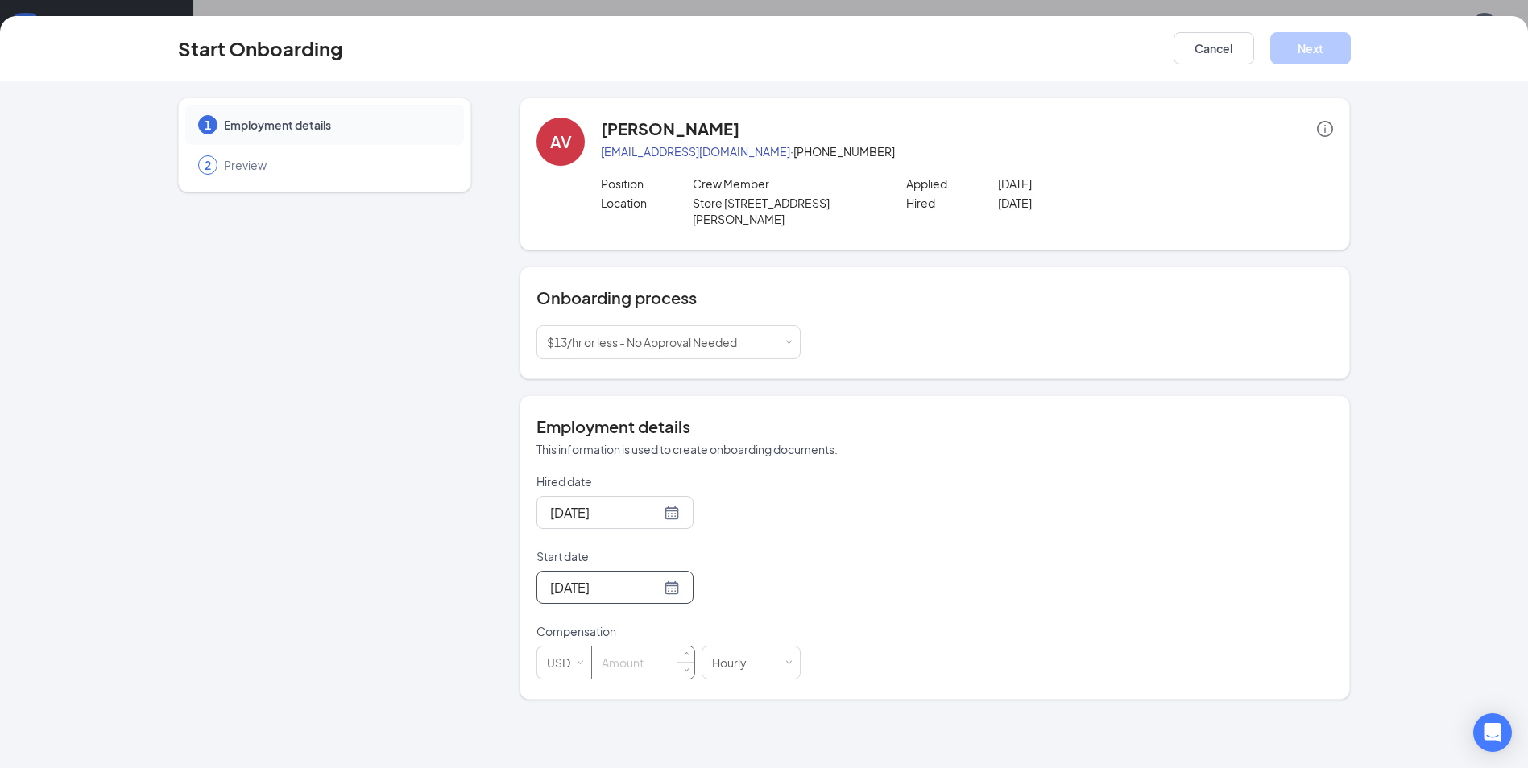
click at [637, 649] on input at bounding box center [643, 663] width 102 height 32
type input "12"
click at [1305, 31] on div "Start Onboarding Cancel Next" at bounding box center [764, 48] width 1528 height 65
click at [1303, 68] on div "Start Onboarding Cancel Next" at bounding box center [764, 48] width 1528 height 65
click at [1308, 52] on button "Next" at bounding box center [1310, 48] width 81 height 32
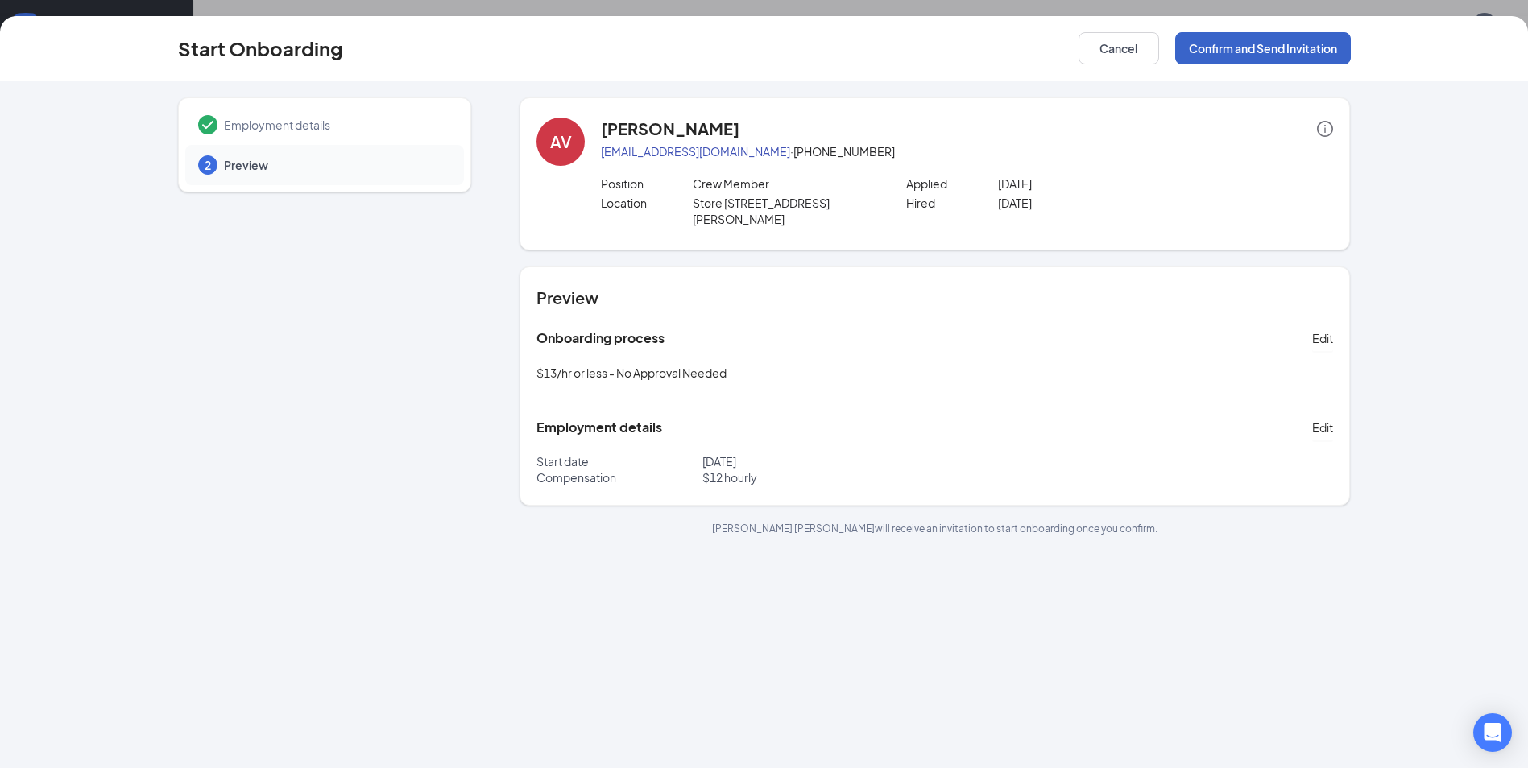
click at [1308, 34] on button "Confirm and Send Invitation" at bounding box center [1263, 48] width 176 height 32
